Goal: Browse casually

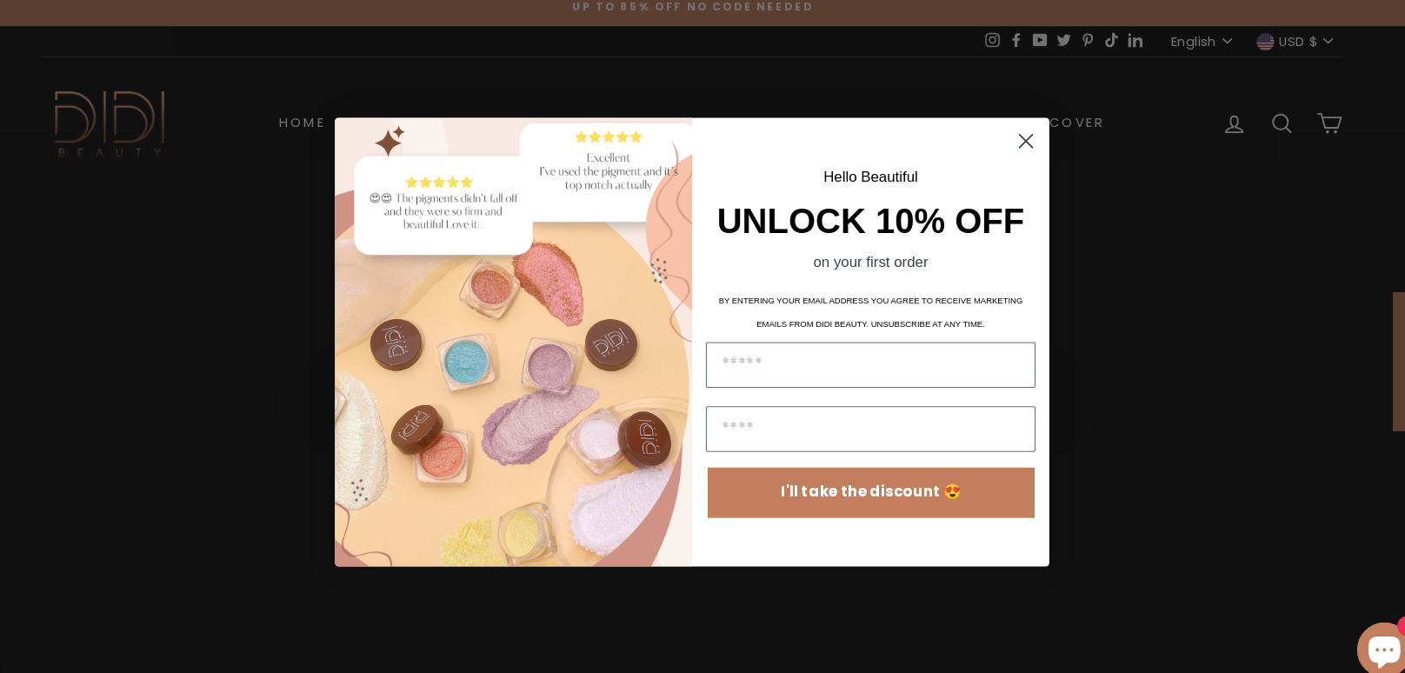
click at [1018, 148] on circle "Close dialog" at bounding box center [1019, 145] width 29 height 29
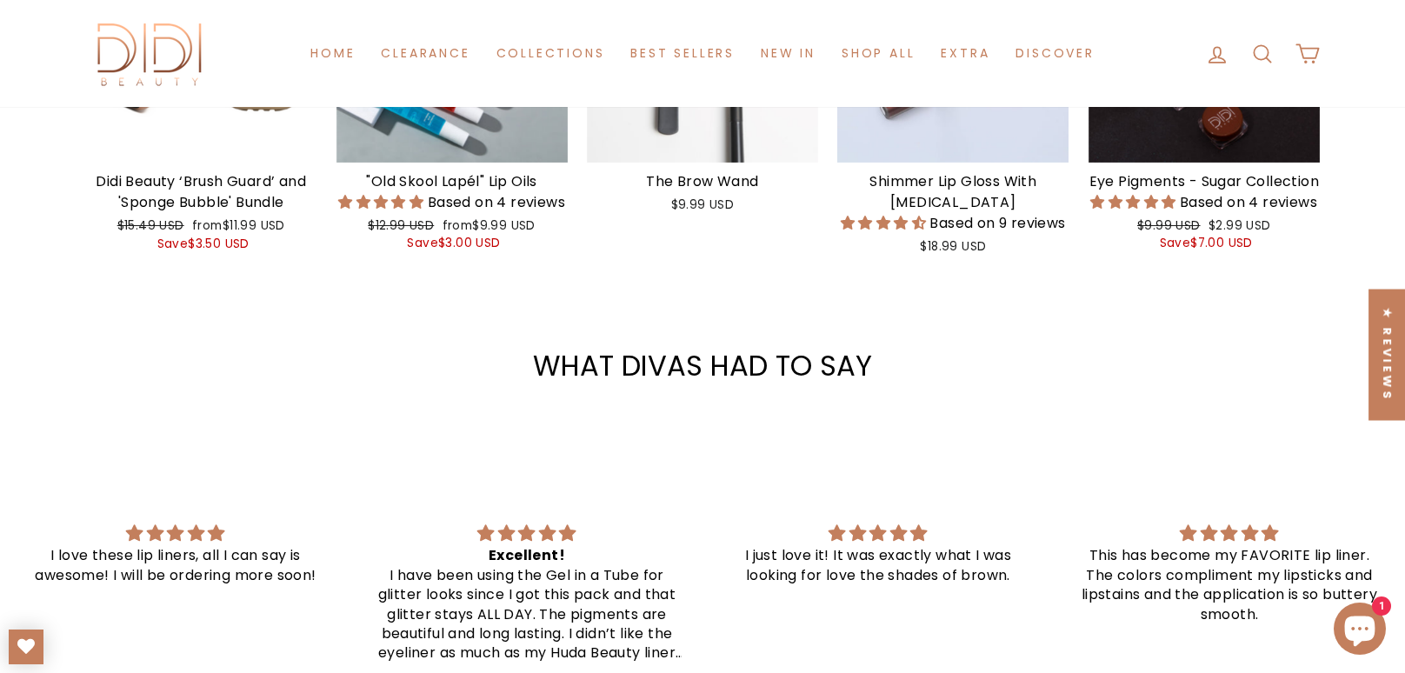
scroll to position [2097, 0]
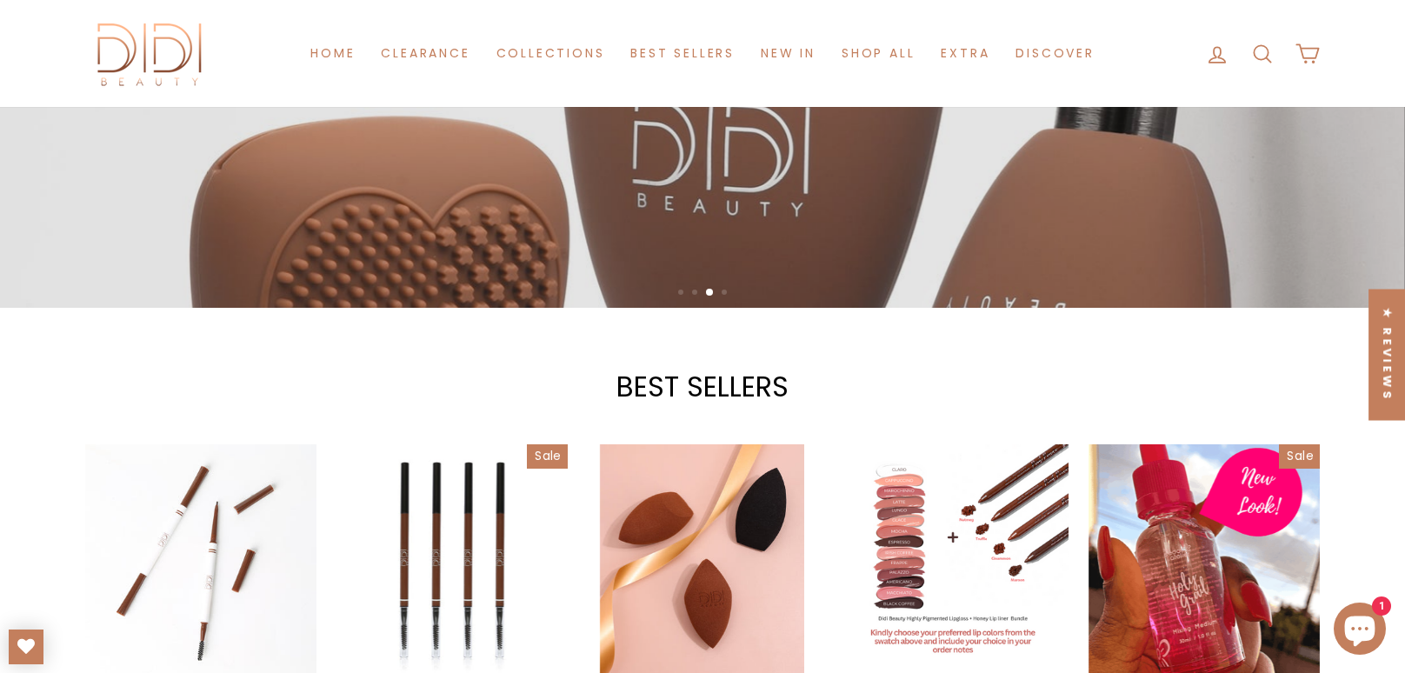
click at [707, 414] on div "BEST SELLERS Quick Shop Browgasm Refeel Eyebrows - Perfect Brown No reviews fro…" at bounding box center [702, 596] width 1405 height 447
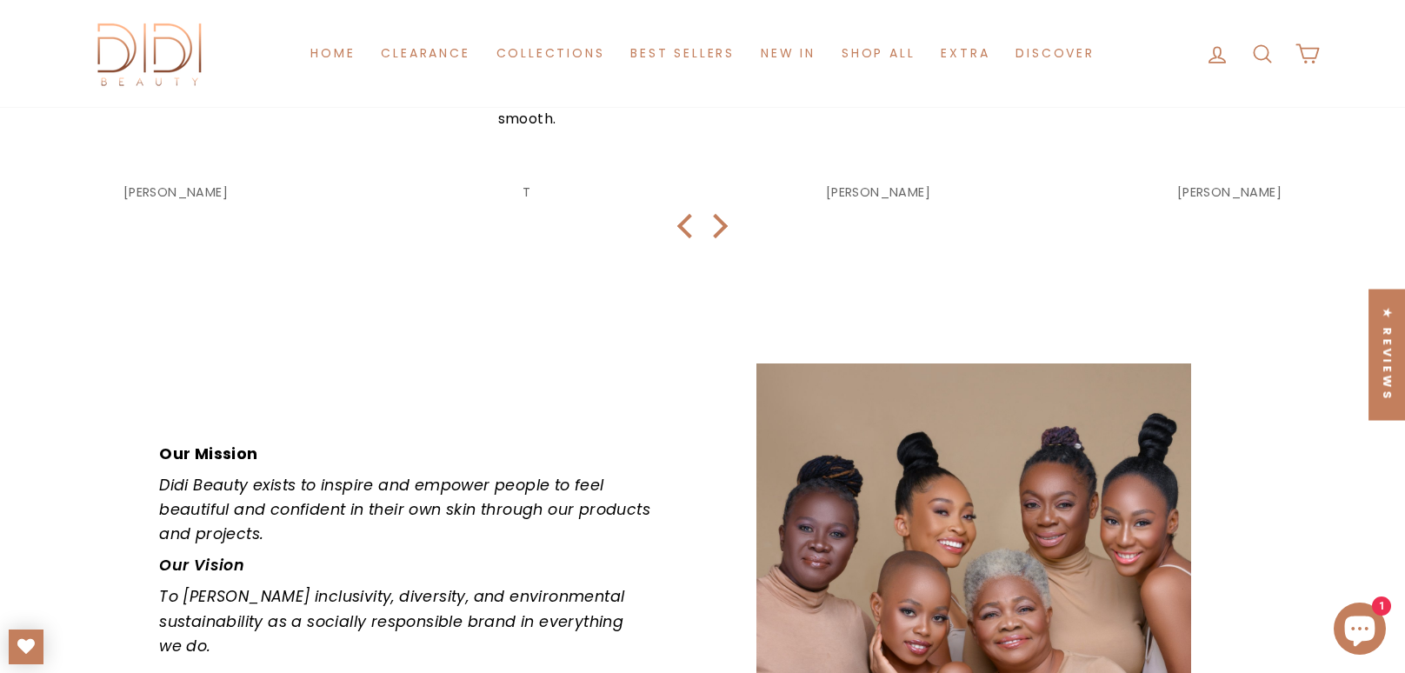
scroll to position [2603, 0]
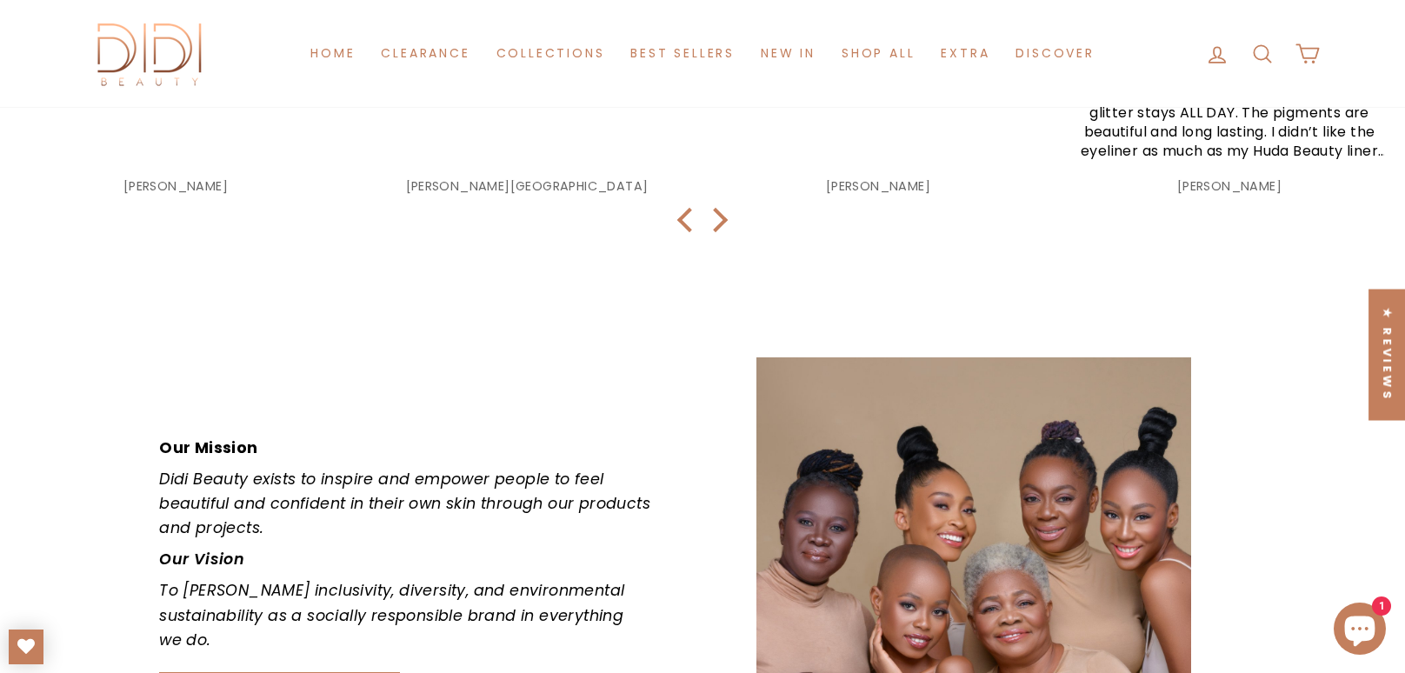
click at [515, 388] on div "Our Mission Didi Beauty exists to inspire and empower people to feel beautiful …" at bounding box center [702, 552] width 1087 height 391
